Goal: Check status

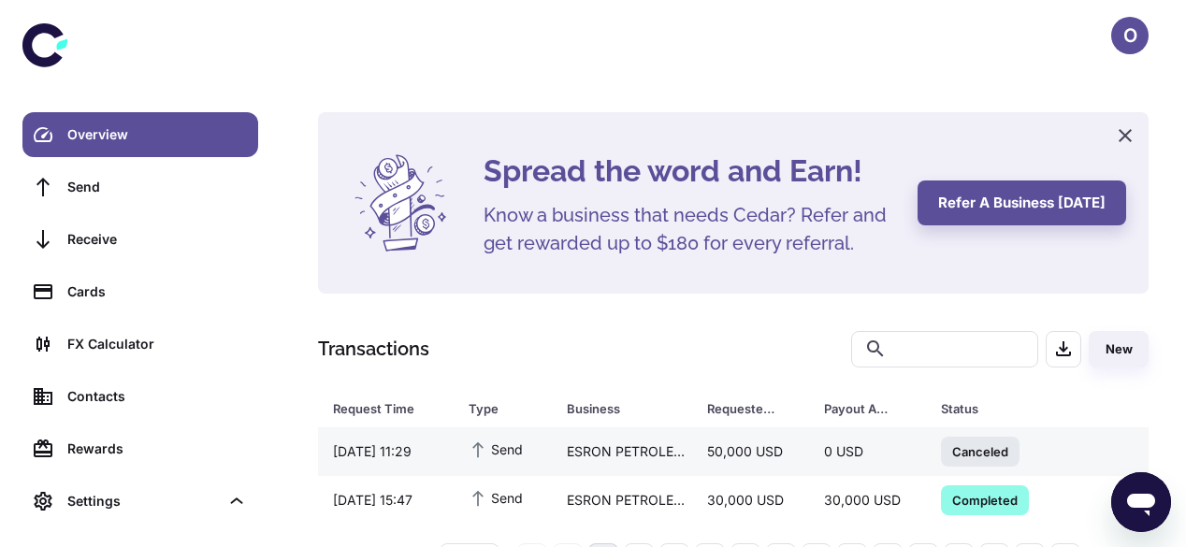
click at [688, 467] on div "ESRON PETROLEUM SDN BHD." at bounding box center [622, 452] width 140 height 36
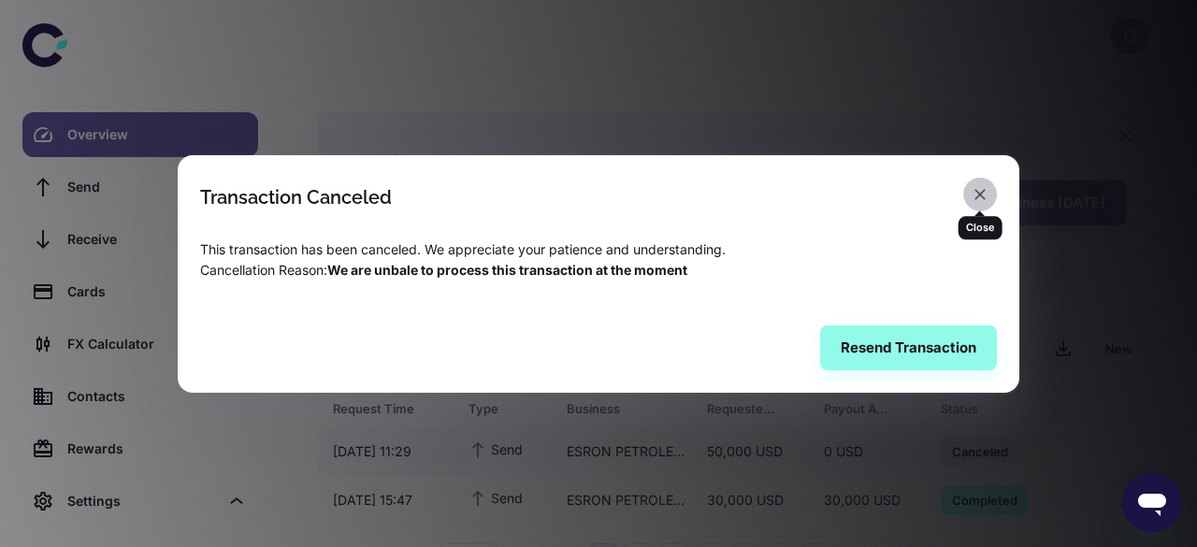
click at [981, 197] on icon "button" at bounding box center [980, 194] width 19 height 19
